Goal: Navigation & Orientation: Find specific page/section

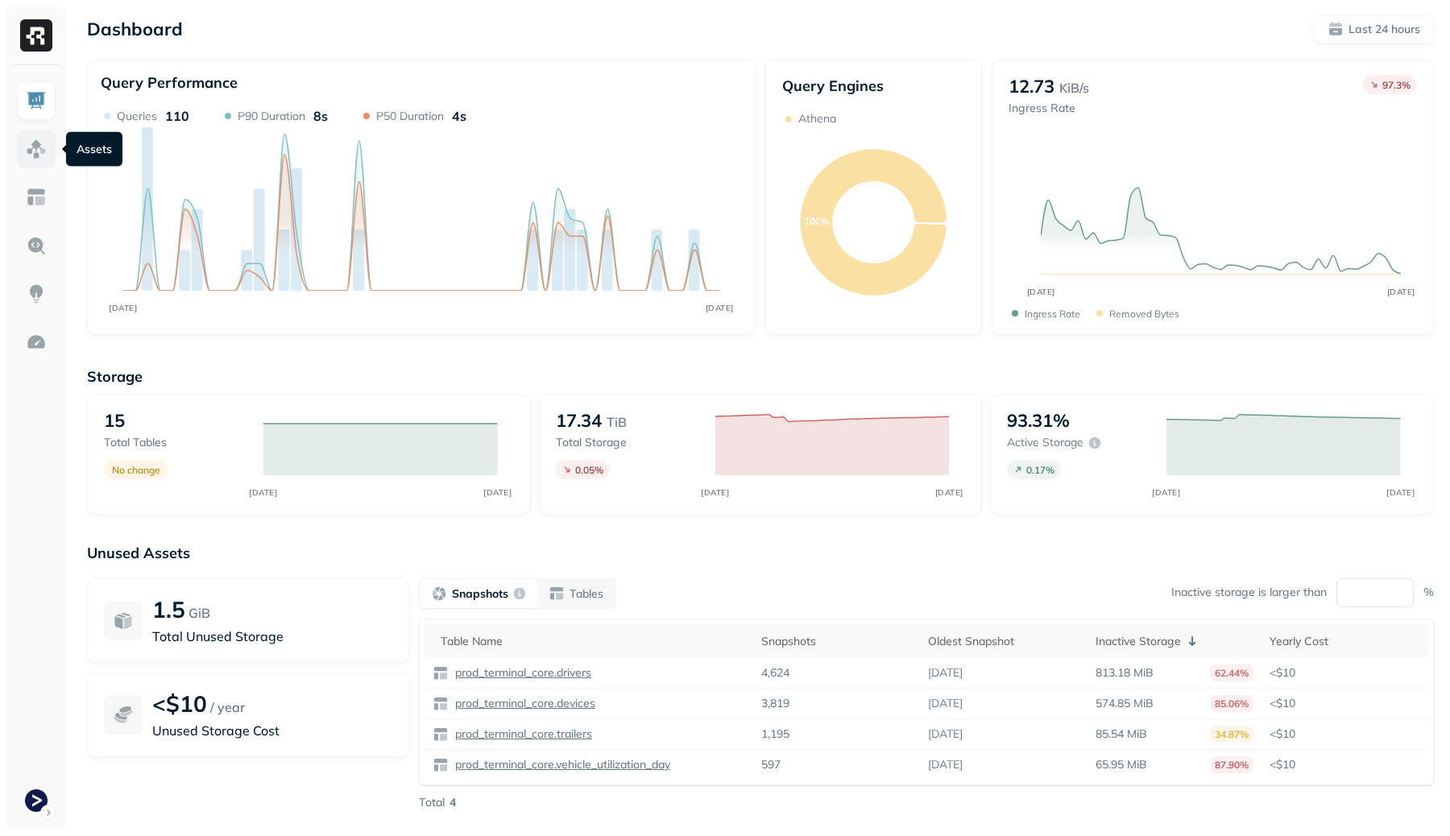
click at [32, 145] on img at bounding box center [36, 149] width 21 height 21
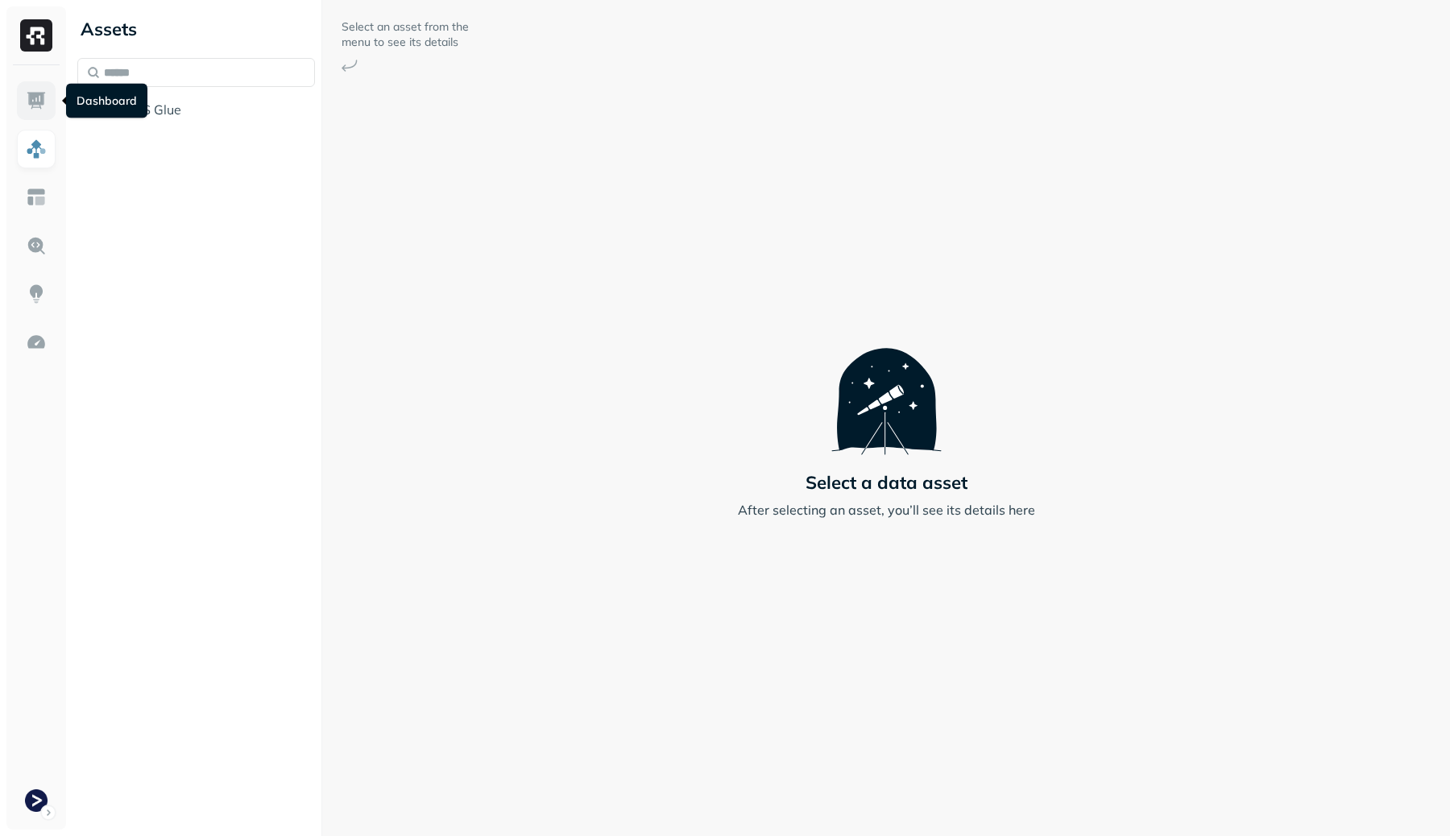
click at [43, 105] on img at bounding box center [36, 100] width 21 height 21
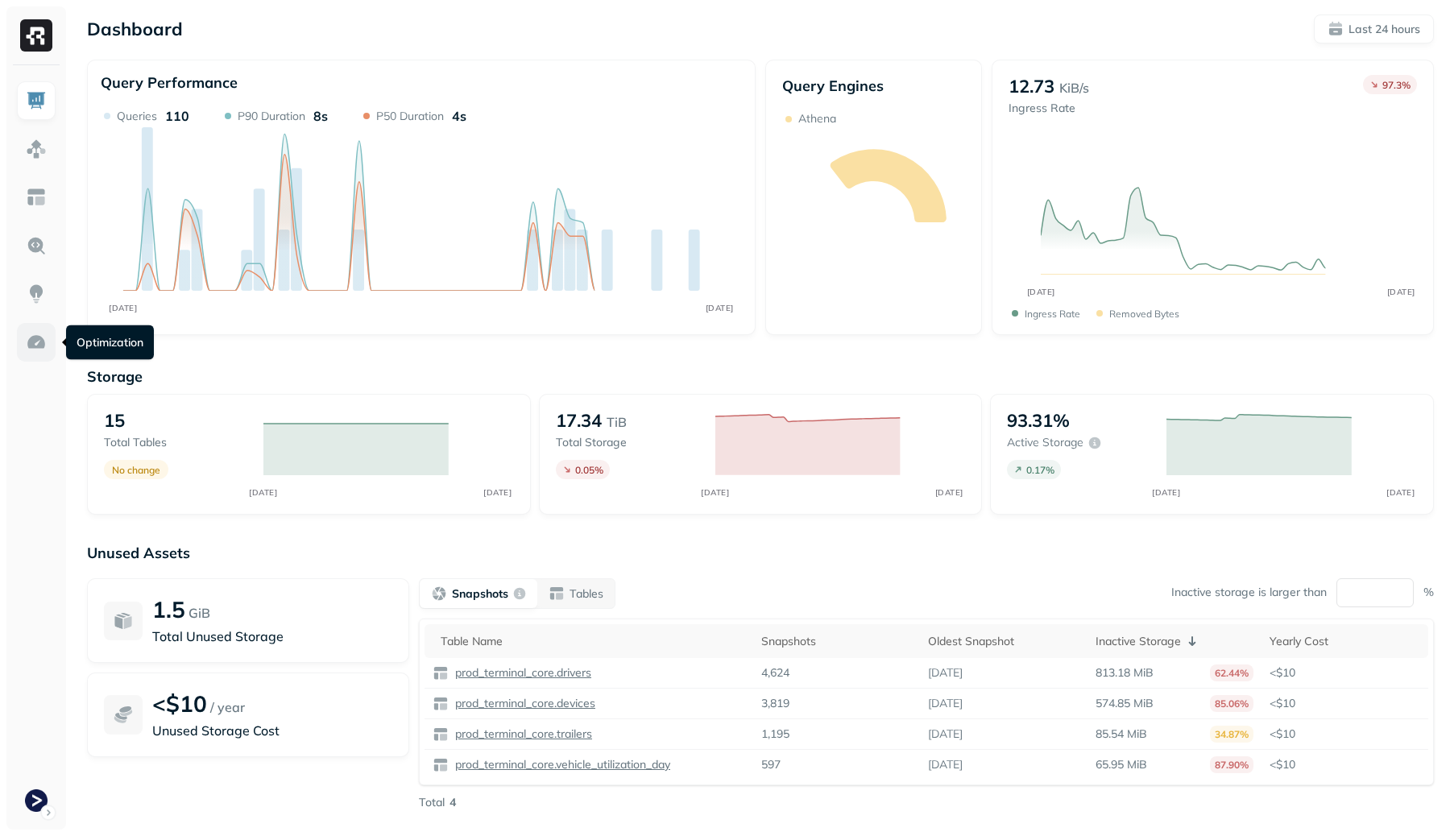
click at [32, 345] on img at bounding box center [36, 342] width 21 height 21
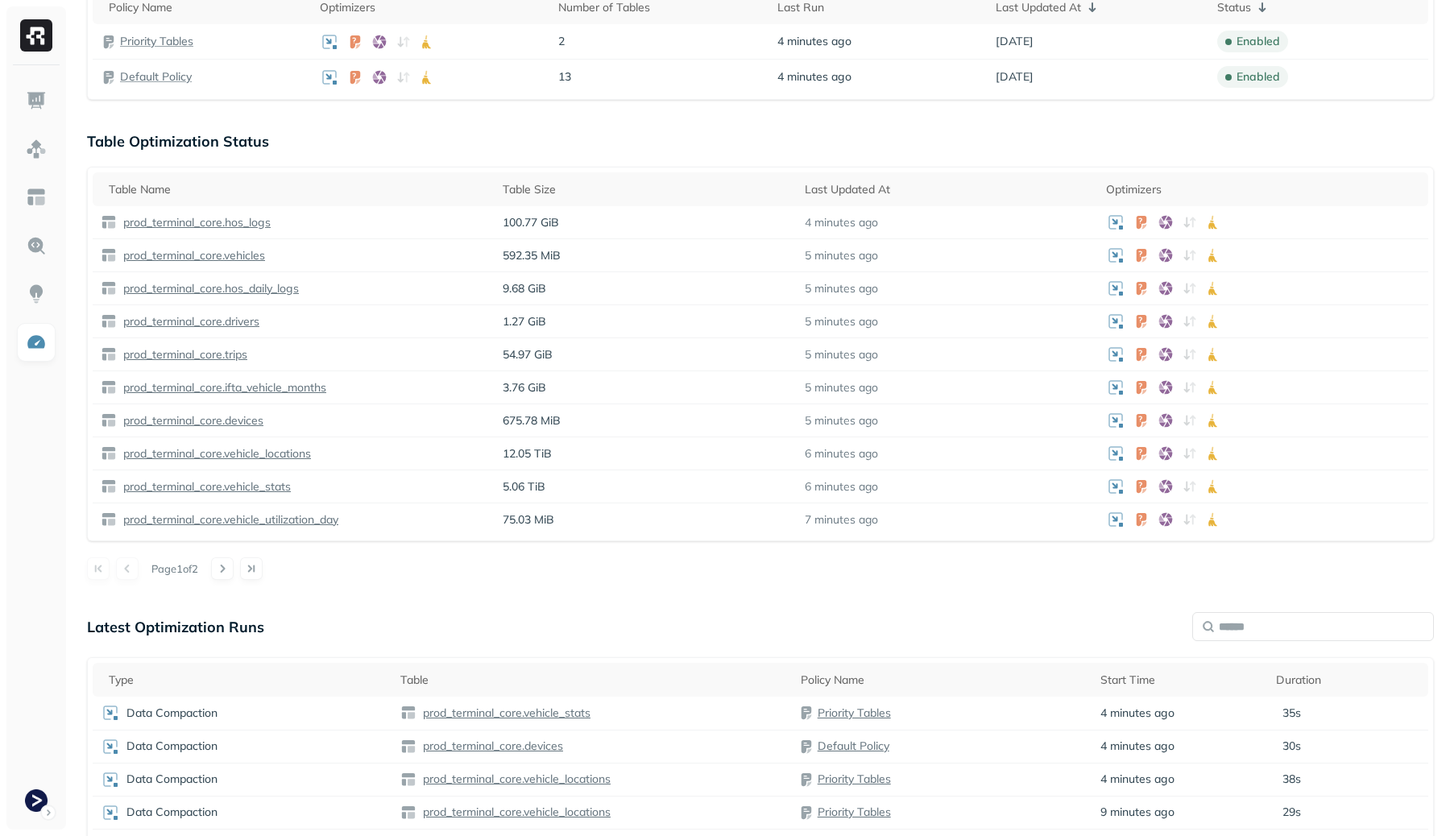
scroll to position [561, 0]
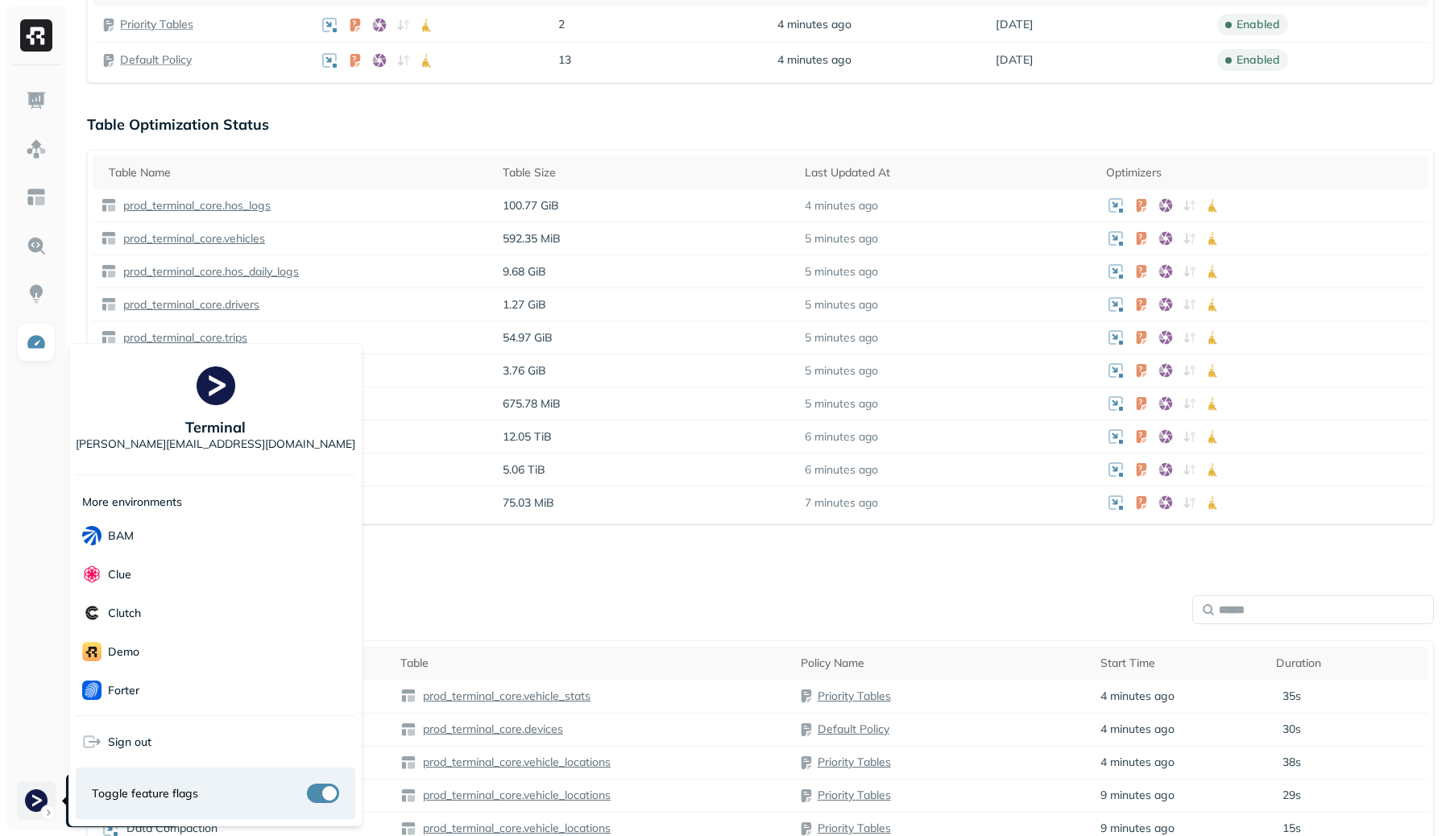
click at [44, 789] on html "Optimization New Policy Optimizers 2 POLICIES Data Compaction 15 Tables ( 100% …" at bounding box center [725, 255] width 1450 height 1632
click at [168, 686] on div "Voodoo" at bounding box center [216, 690] width 280 height 39
